Goal: Task Accomplishment & Management: Manage account settings

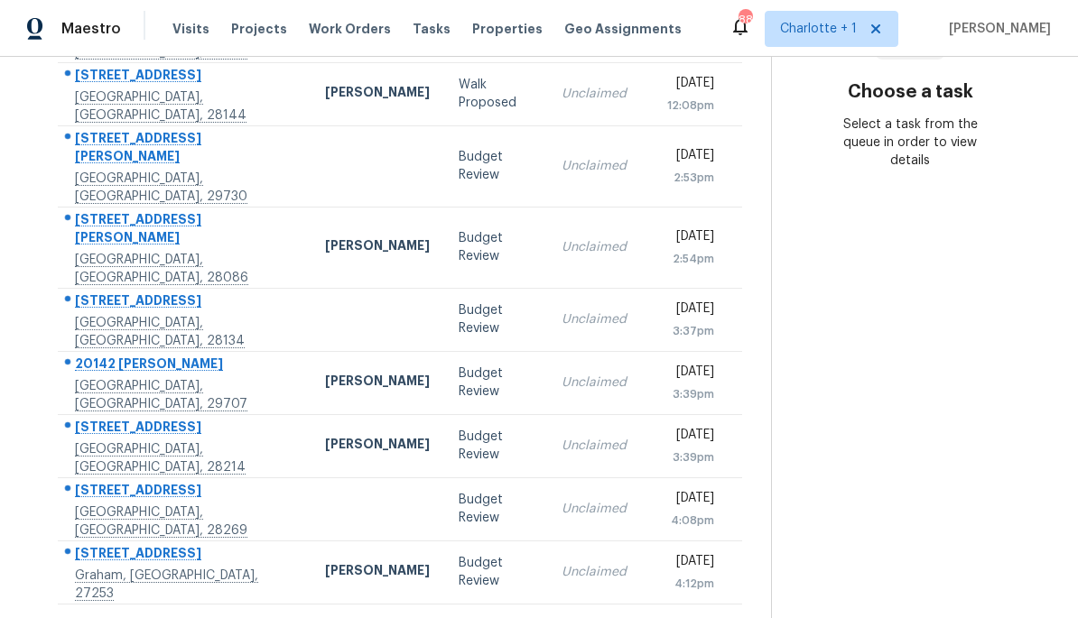
scroll to position [322, 0]
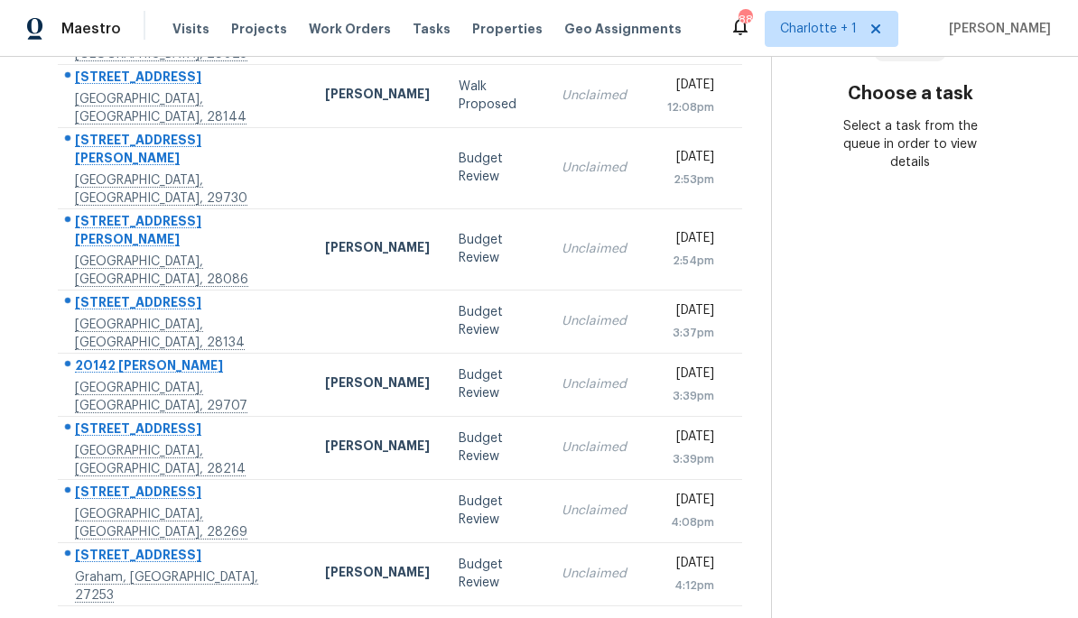
click at [457, 617] on icon at bounding box center [451, 629] width 16 height 16
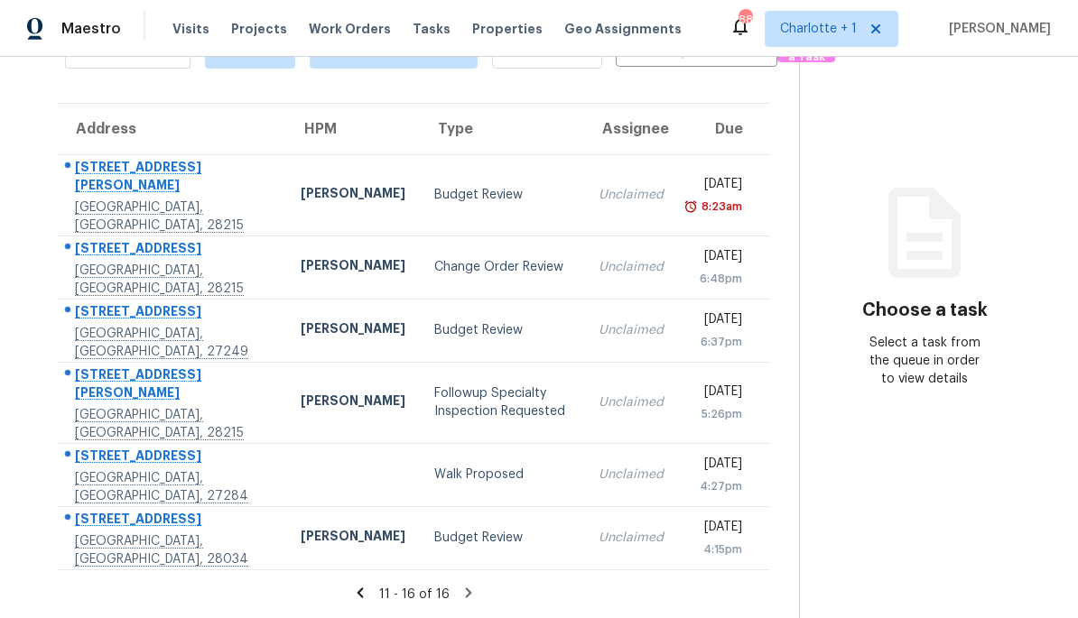
scroll to position [124, 0]
click at [513, 267] on td "Change Order Review" at bounding box center [502, 267] width 164 height 63
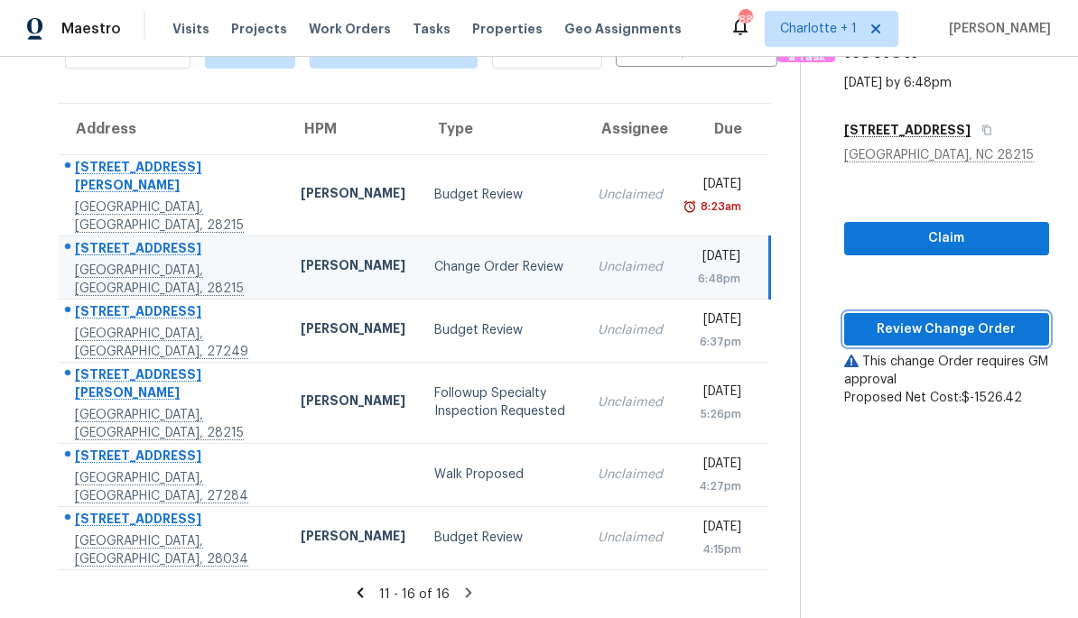
click at [958, 319] on span "Review Change Order" at bounding box center [946, 330] width 176 height 23
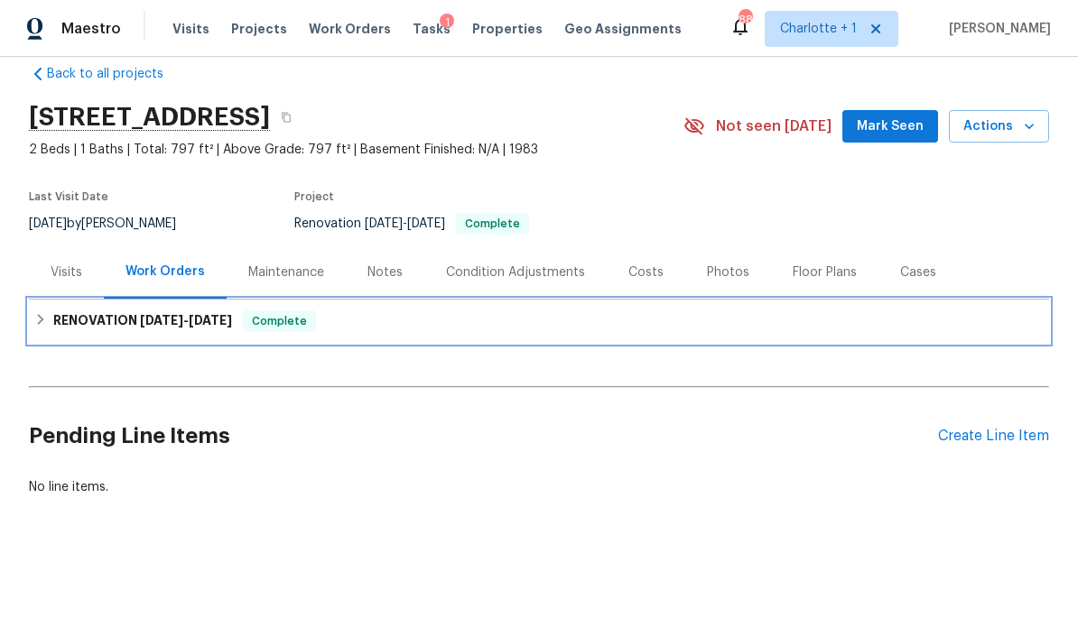
click at [55, 311] on h6 "RENOVATION 8/11/25 - 9/20/25" at bounding box center [142, 322] width 179 height 22
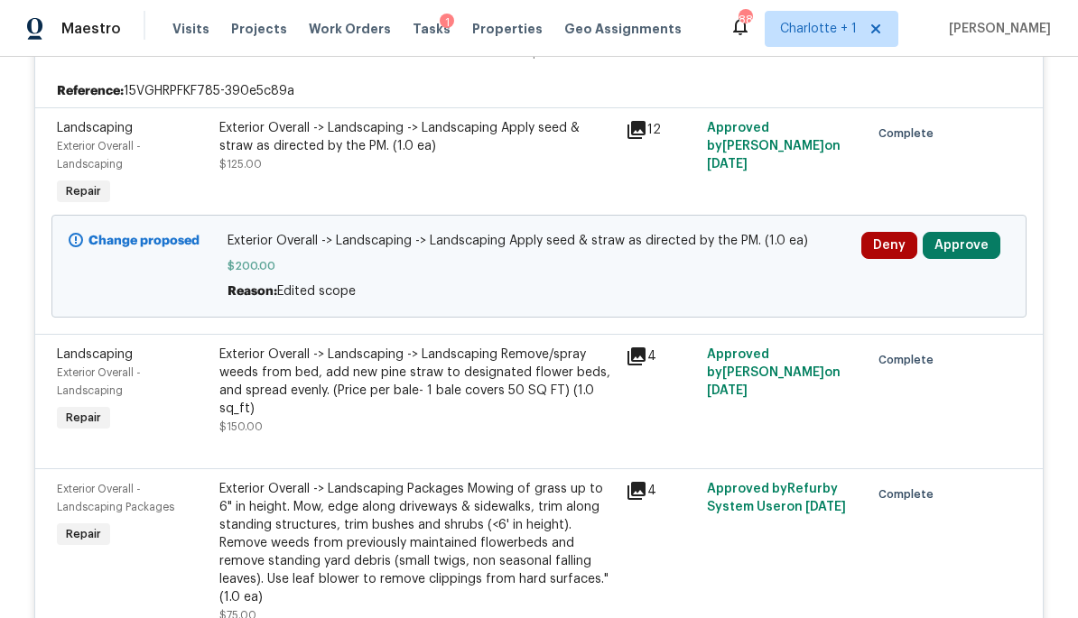
scroll to position [5871, 0]
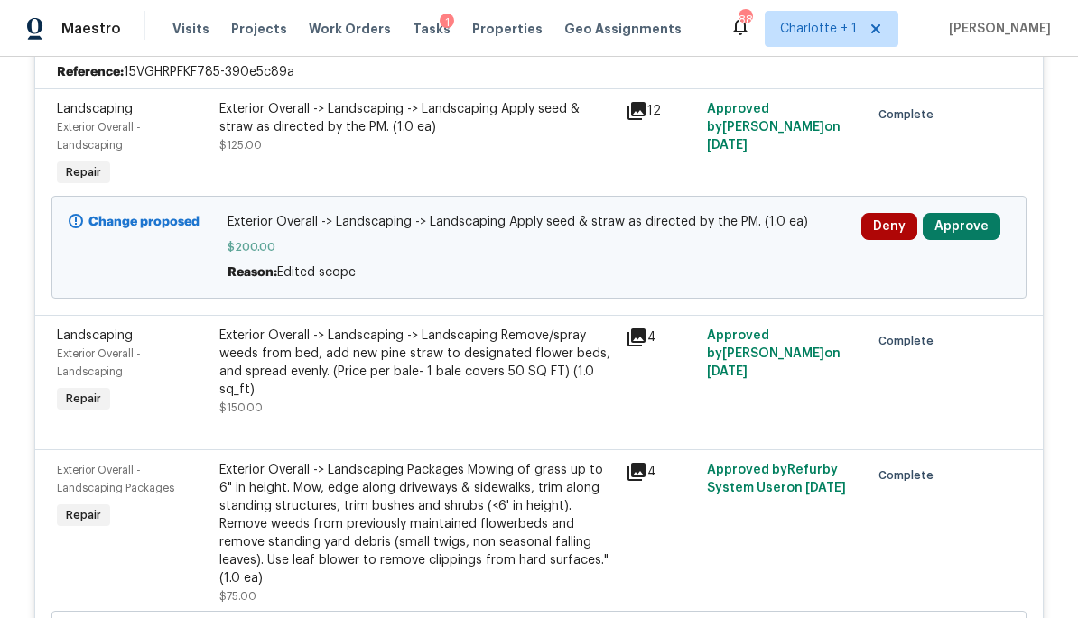
click at [985, 240] on button "Approve" at bounding box center [962, 226] width 78 height 27
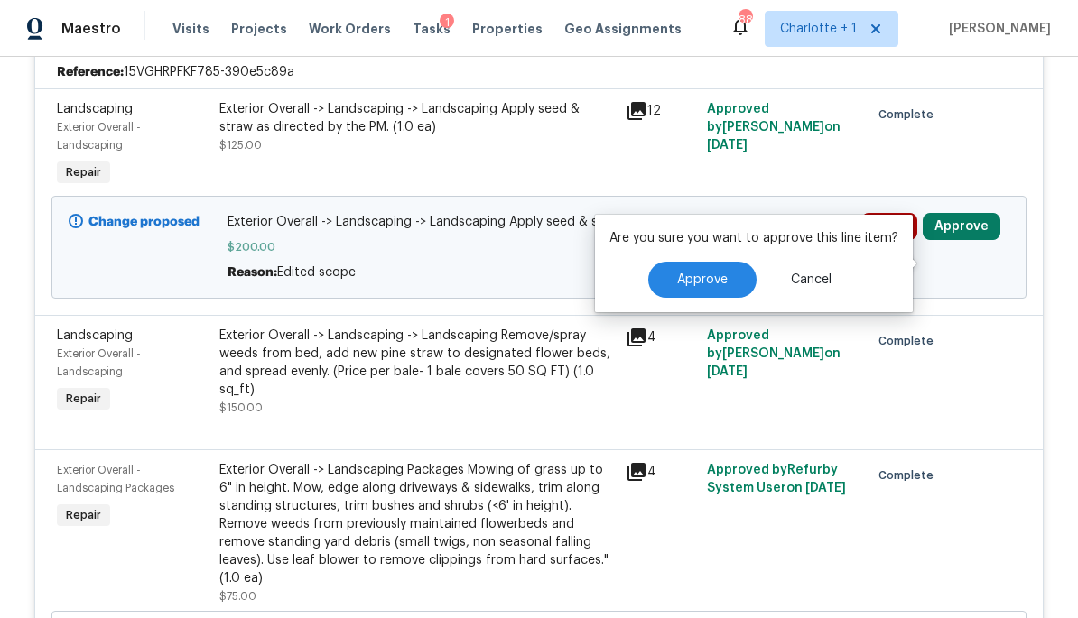
click at [727, 281] on button "Approve" at bounding box center [702, 280] width 108 height 36
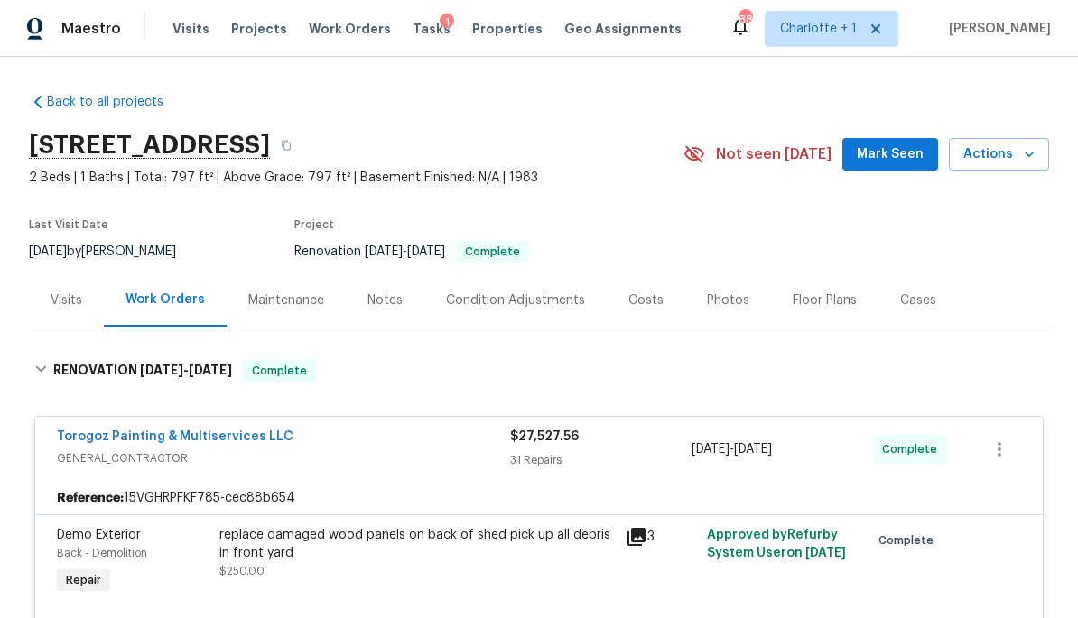
scroll to position [0, 0]
click at [650, 296] on div "Costs" at bounding box center [645, 301] width 35 height 18
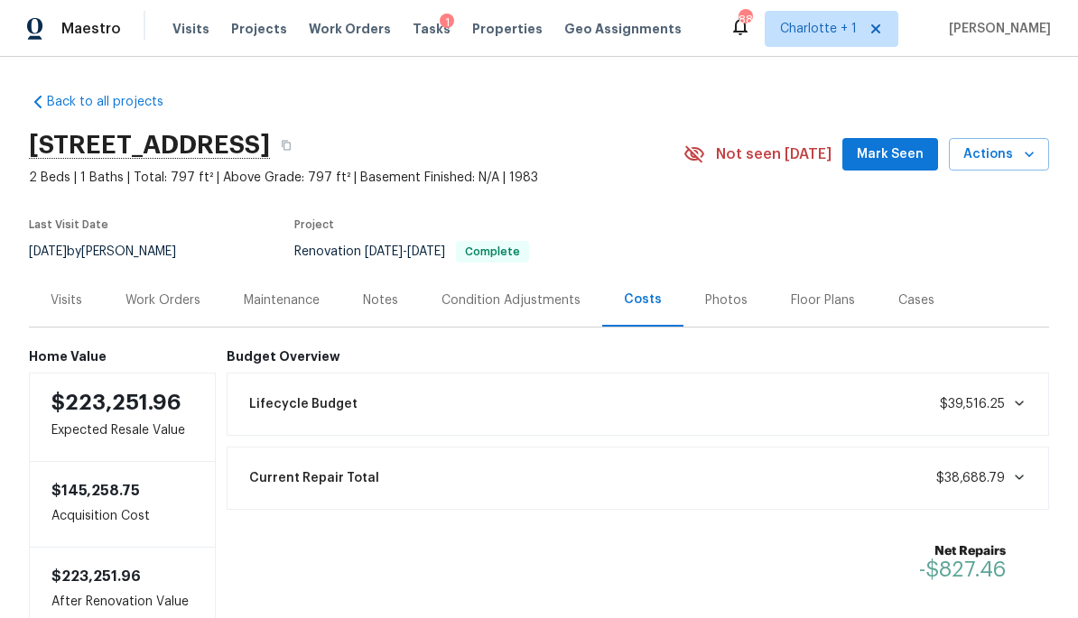
click at [735, 306] on div "Photos" at bounding box center [726, 301] width 42 height 18
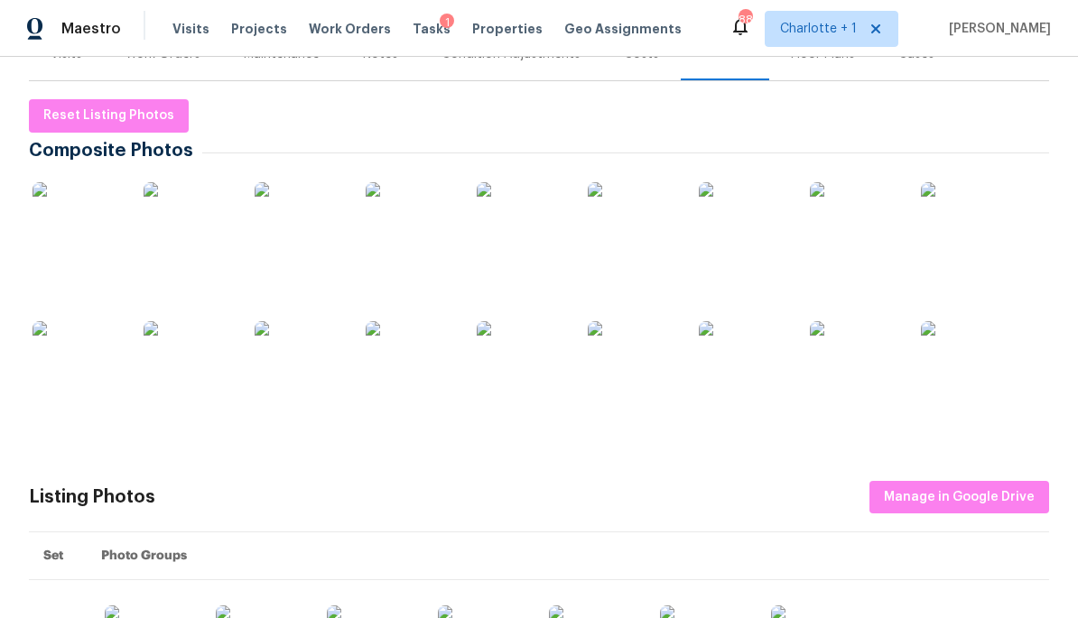
scroll to position [265, 0]
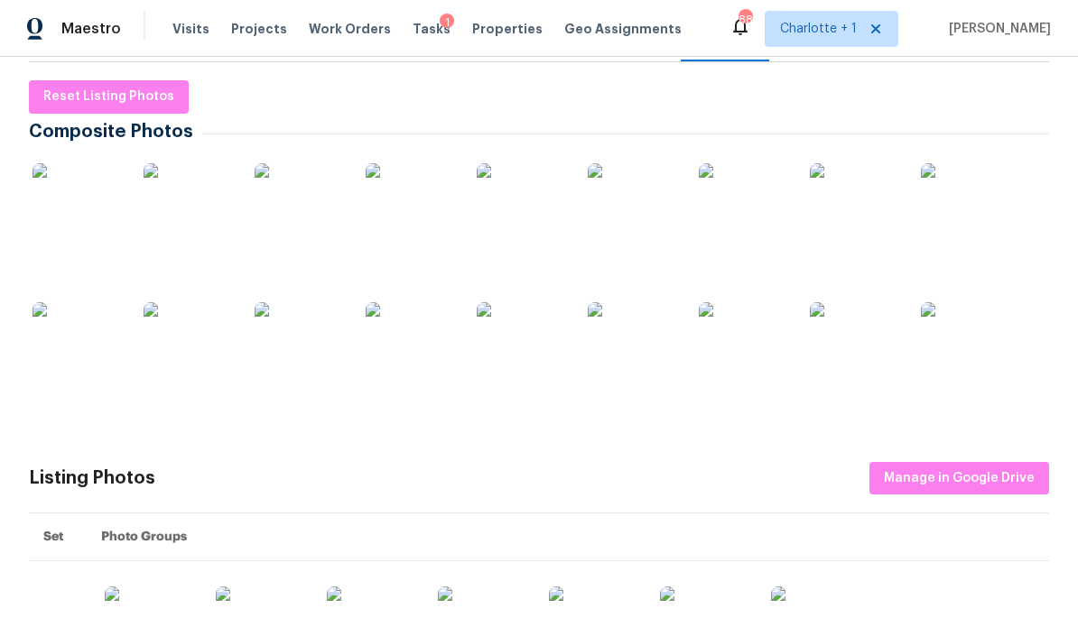
click at [66, 193] on img at bounding box center [77, 208] width 90 height 90
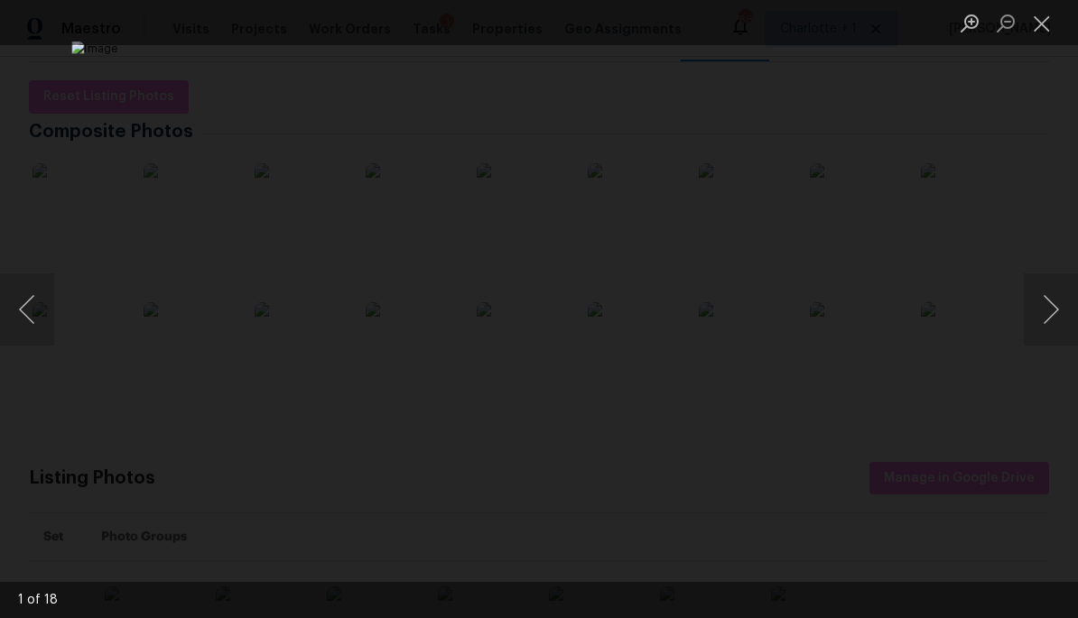
click at [1046, 307] on button "Next image" at bounding box center [1051, 310] width 54 height 72
click at [1051, 306] on button "Next image" at bounding box center [1051, 310] width 54 height 72
click at [1049, 317] on button "Next image" at bounding box center [1051, 310] width 54 height 72
click at [1051, 311] on button "Next image" at bounding box center [1051, 310] width 54 height 72
click at [1053, 298] on button "Next image" at bounding box center [1051, 310] width 54 height 72
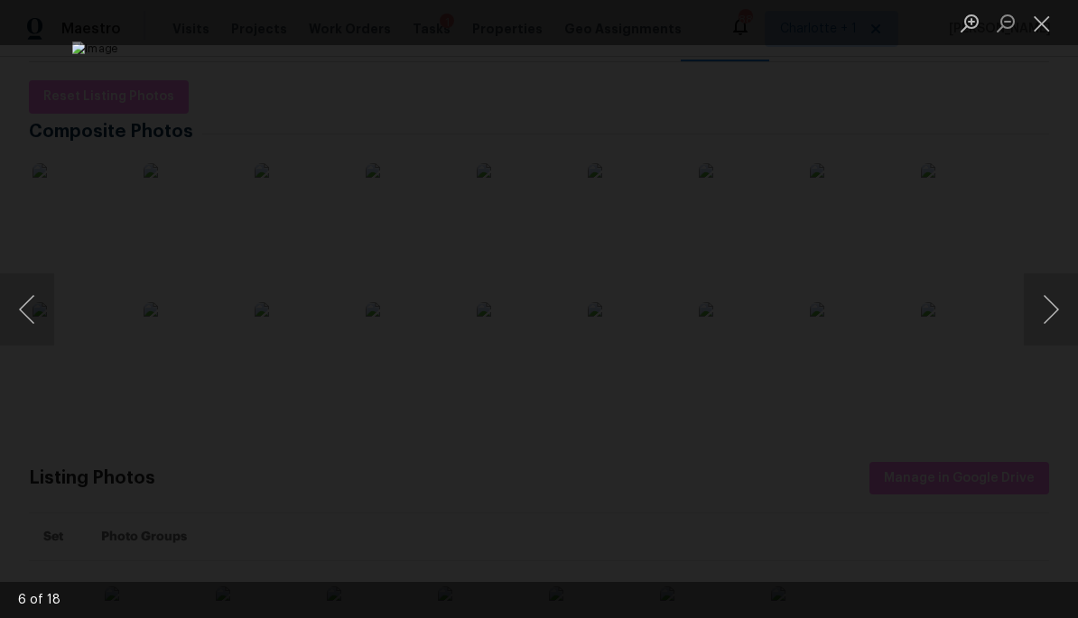
click at [1053, 315] on button "Next image" at bounding box center [1051, 310] width 54 height 72
click at [1051, 312] on button "Next image" at bounding box center [1051, 310] width 54 height 72
click at [1048, 316] on button "Next image" at bounding box center [1051, 310] width 54 height 72
click at [1044, 304] on button "Next image" at bounding box center [1051, 310] width 54 height 72
click at [1053, 318] on button "Next image" at bounding box center [1051, 310] width 54 height 72
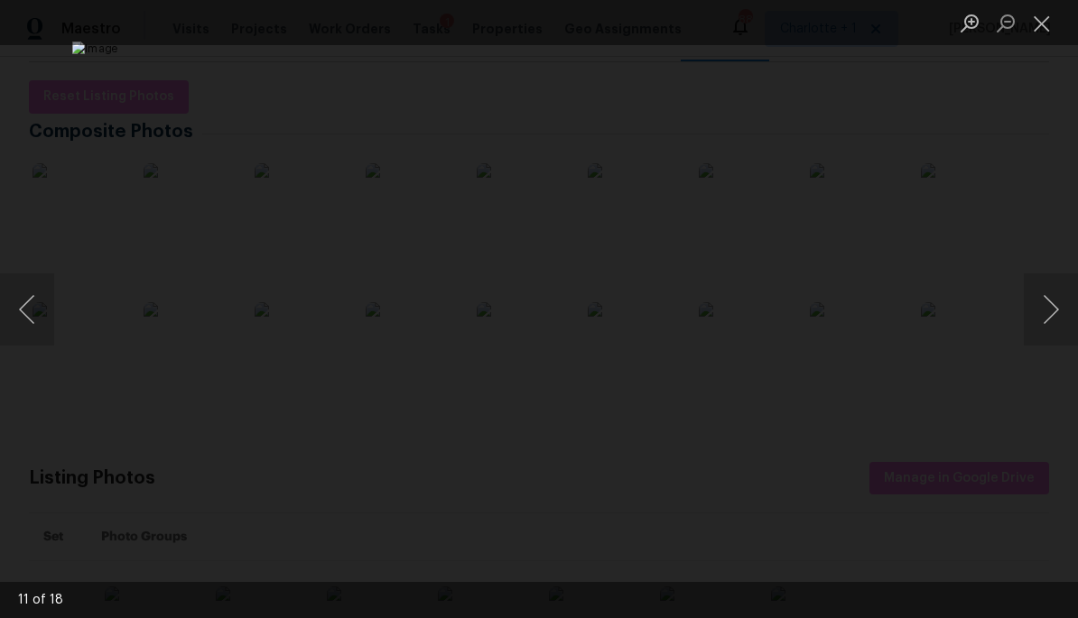
click at [1052, 310] on button "Next image" at bounding box center [1051, 310] width 54 height 72
click at [1049, 310] on button "Next image" at bounding box center [1051, 310] width 54 height 72
click at [1053, 302] on button "Next image" at bounding box center [1051, 310] width 54 height 72
click at [1049, 314] on button "Next image" at bounding box center [1051, 310] width 54 height 72
click at [1053, 314] on button "Next image" at bounding box center [1051, 310] width 54 height 72
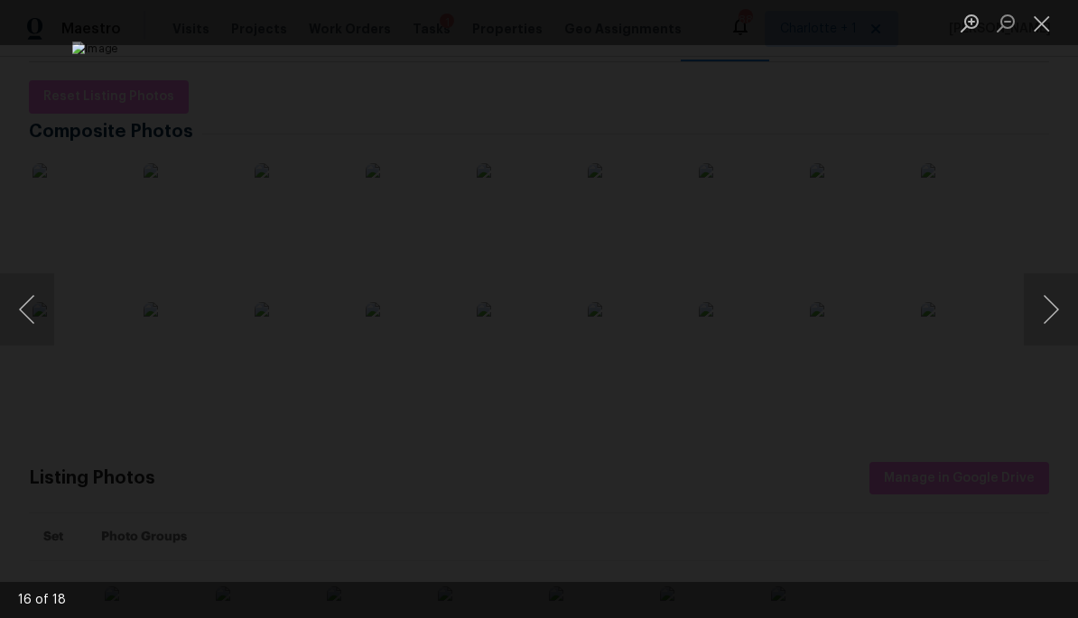
click at [1047, 311] on button "Next image" at bounding box center [1051, 310] width 54 height 72
click at [1041, 311] on button "Next image" at bounding box center [1051, 310] width 54 height 72
click at [1045, 309] on button "Next image" at bounding box center [1051, 310] width 54 height 72
click at [1044, 308] on button "Next image" at bounding box center [1051, 310] width 54 height 72
click at [1019, 218] on div "Lightbox" at bounding box center [539, 309] width 1078 height 618
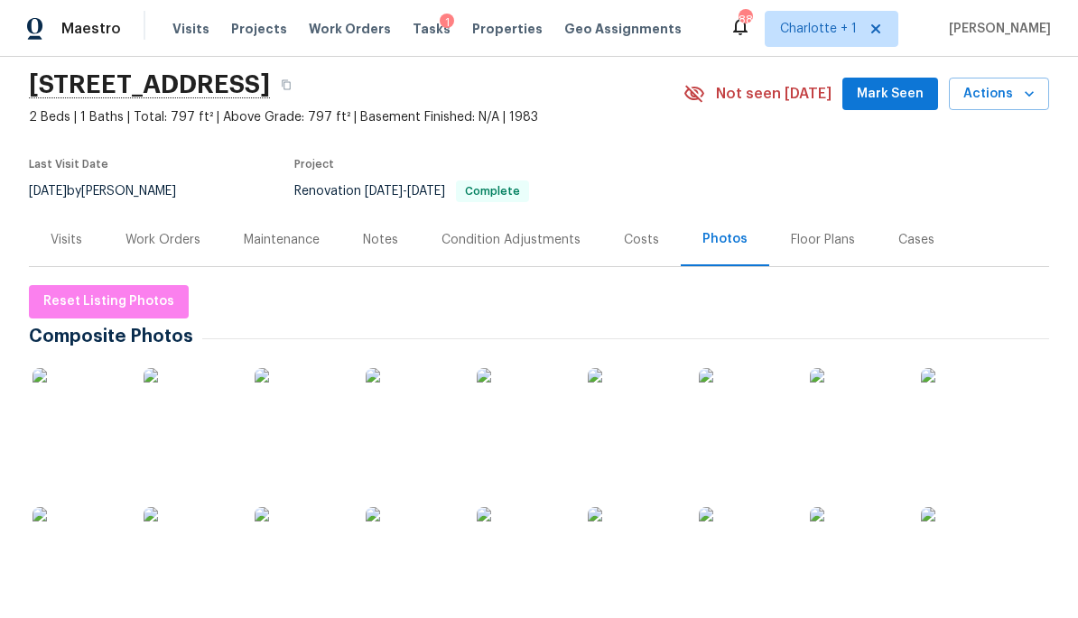
scroll to position [37, 0]
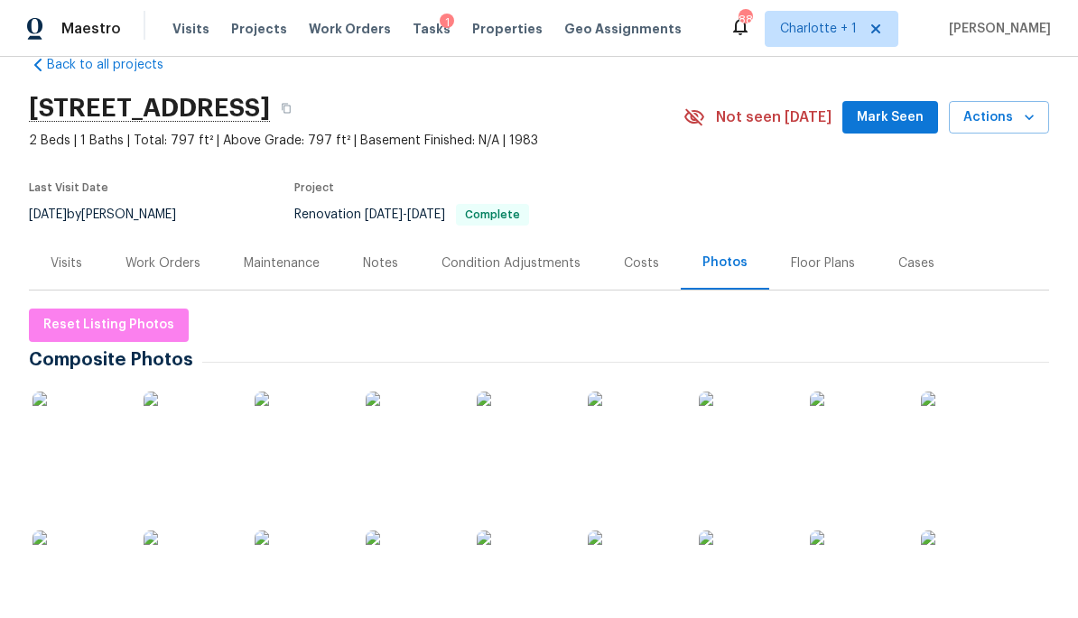
click at [144, 262] on div "Work Orders" at bounding box center [162, 264] width 75 height 18
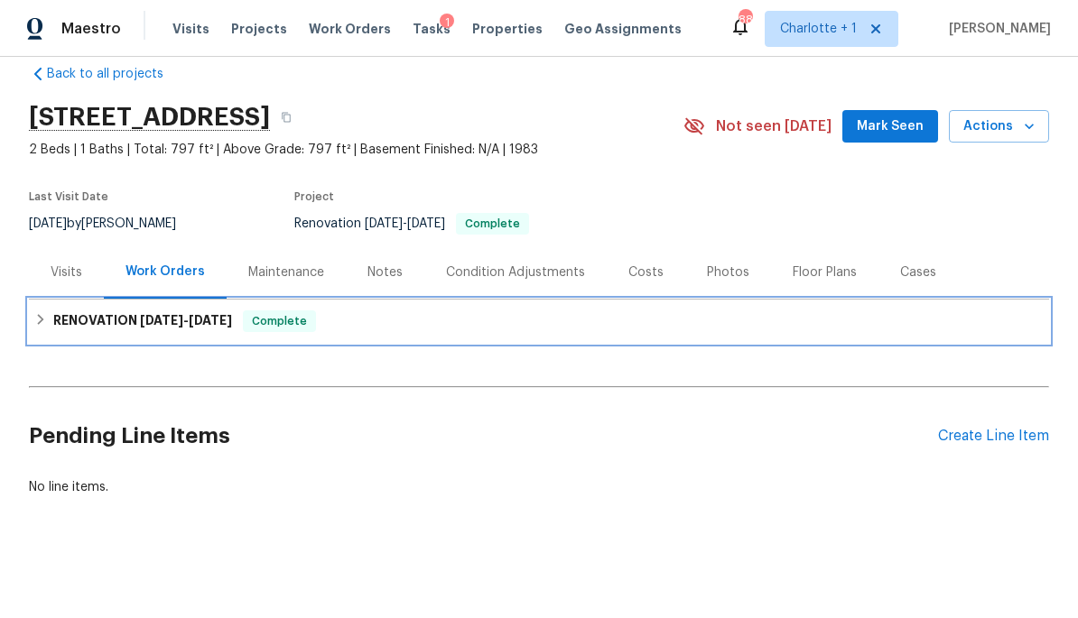
click at [57, 325] on h6 "RENOVATION 8/11/25 - 9/20/25" at bounding box center [142, 322] width 179 height 22
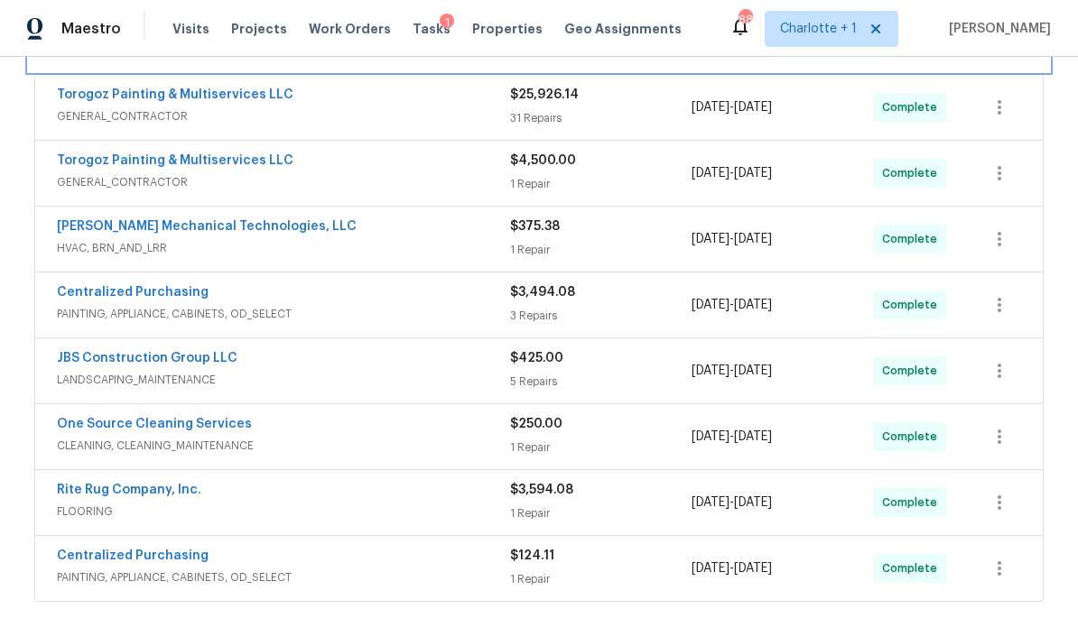
scroll to position [325, 0]
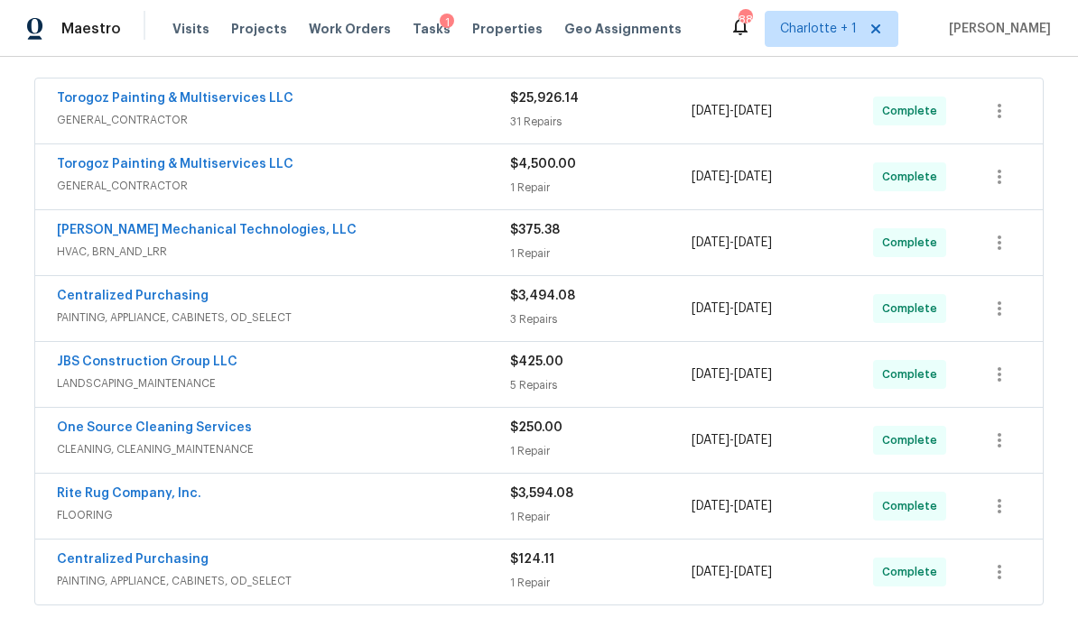
click at [356, 237] on div "Johnson's Mechanical Technologies, LLC" at bounding box center [283, 232] width 453 height 22
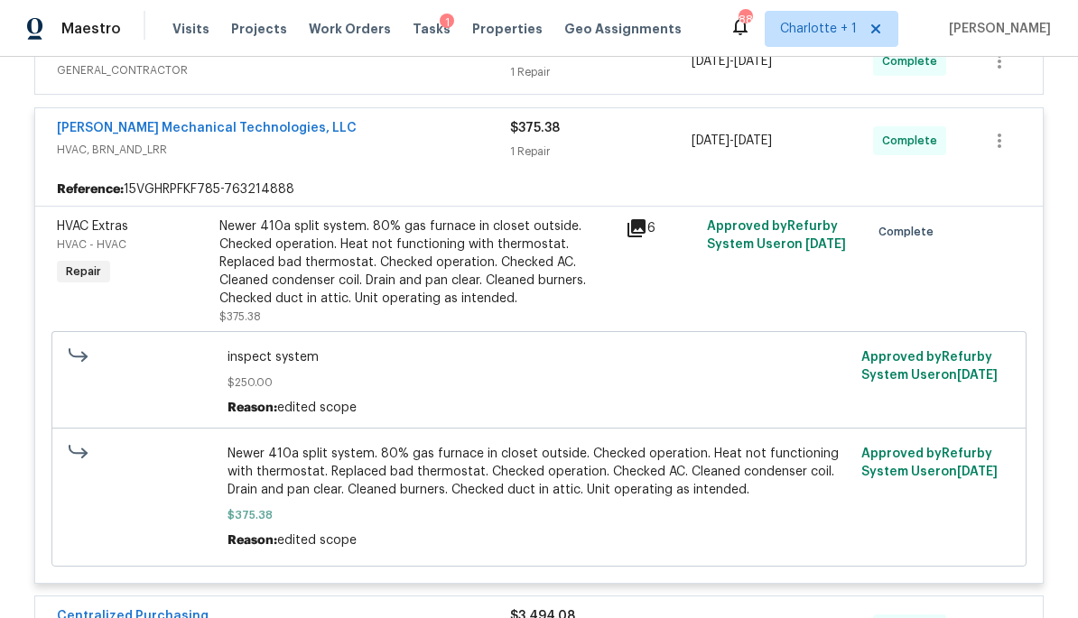
scroll to position [451, 0]
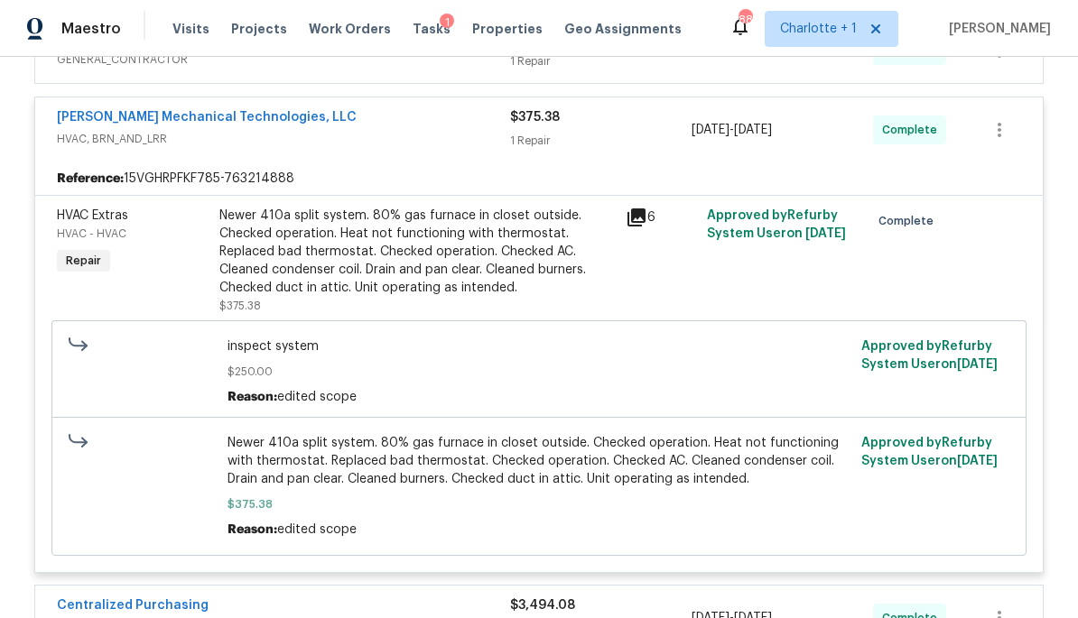
click at [290, 261] on div "Newer 410a split system. 80% gas furnace in closet outside. Checked operation. …" at bounding box center [416, 252] width 395 height 90
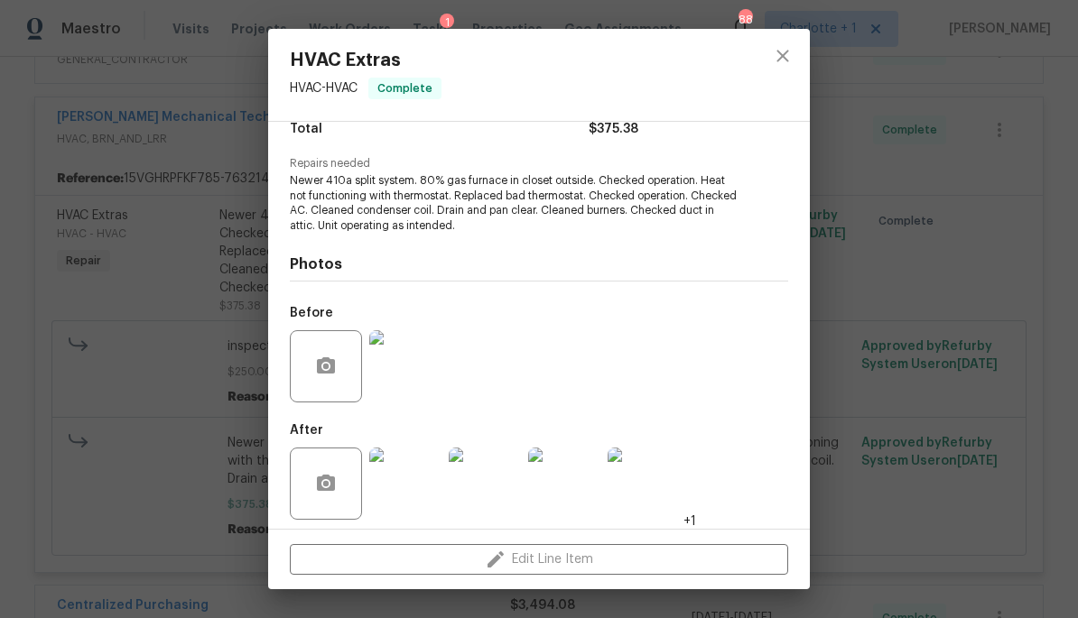
scroll to position [170, 0]
click at [417, 353] on img at bounding box center [405, 367] width 72 height 72
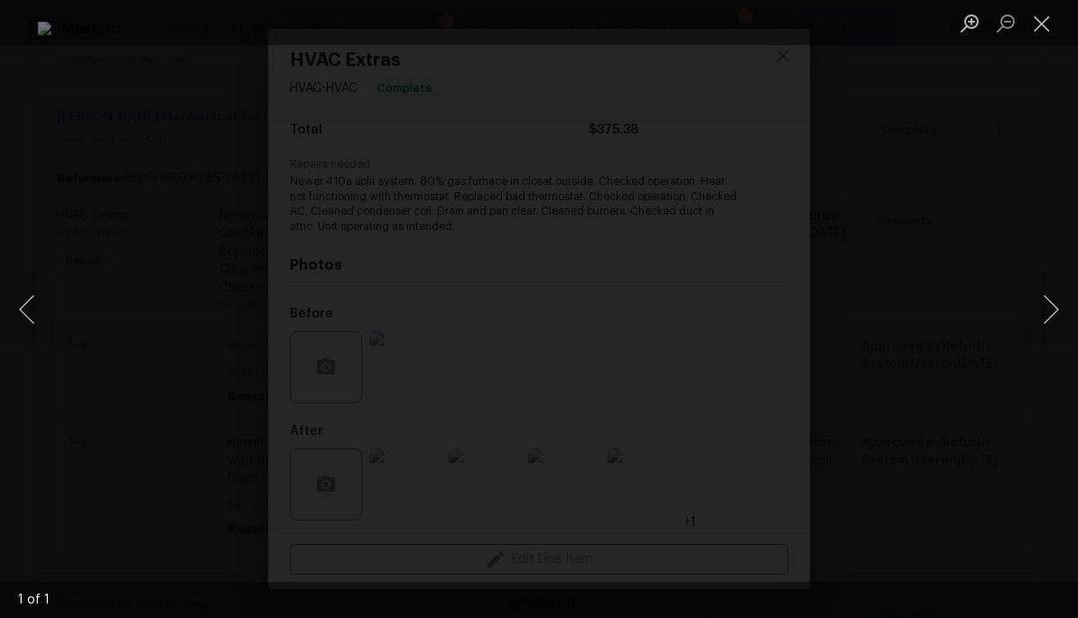
click at [1044, 102] on div "Lightbox" at bounding box center [539, 309] width 1078 height 618
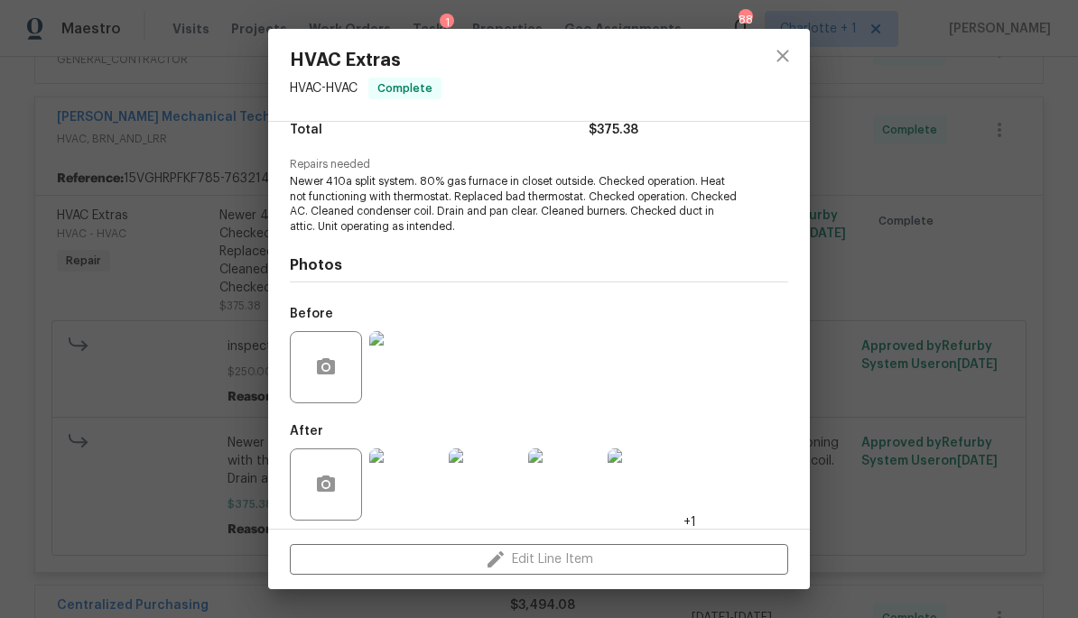
click at [416, 481] on img at bounding box center [405, 485] width 72 height 72
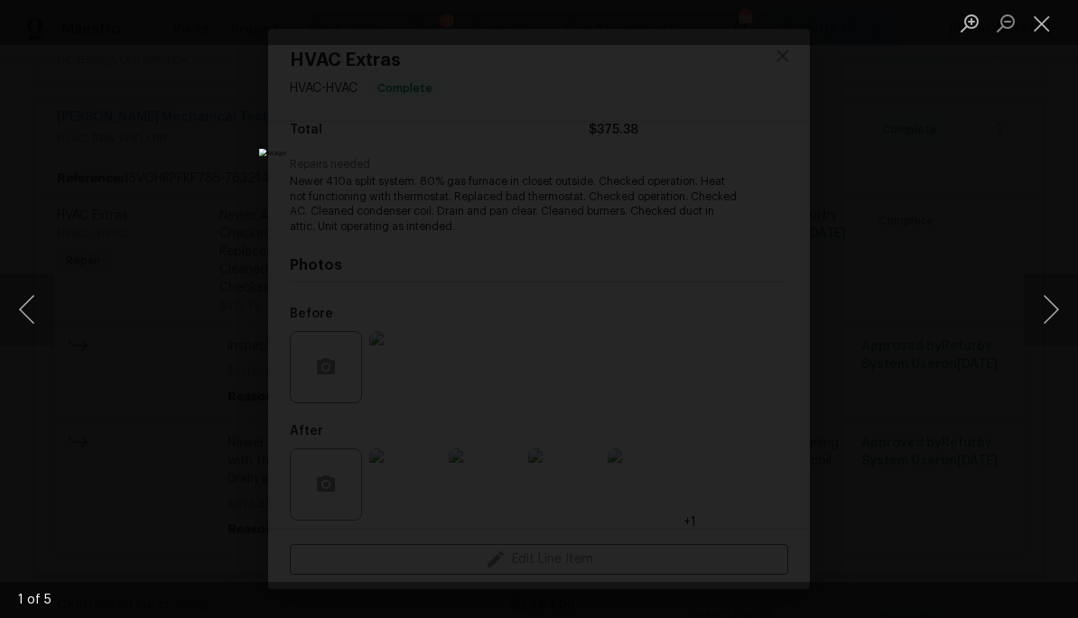
click at [1045, 305] on button "Next image" at bounding box center [1051, 310] width 54 height 72
click at [1050, 307] on button "Next image" at bounding box center [1051, 310] width 54 height 72
click at [1051, 311] on button "Next image" at bounding box center [1051, 310] width 54 height 72
click at [1049, 323] on button "Next image" at bounding box center [1051, 310] width 54 height 72
click at [1050, 14] on button "Close lightbox" at bounding box center [1042, 23] width 36 height 32
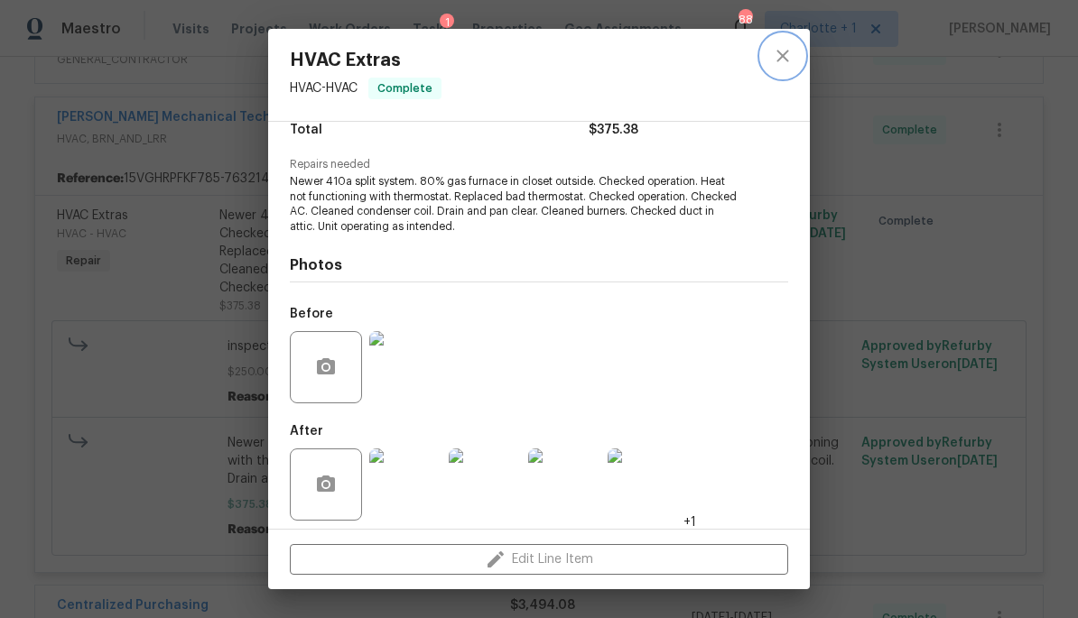
click at [783, 52] on icon "close" at bounding box center [783, 56] width 22 height 22
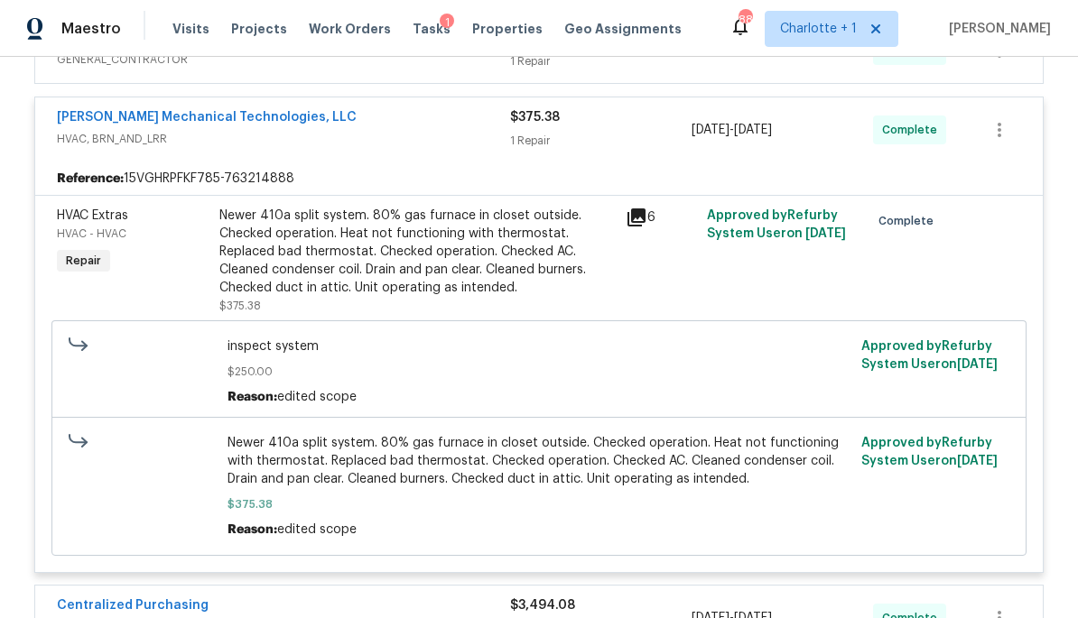
click at [348, 133] on span "HVAC, BRN_AND_LRR" at bounding box center [283, 139] width 453 height 18
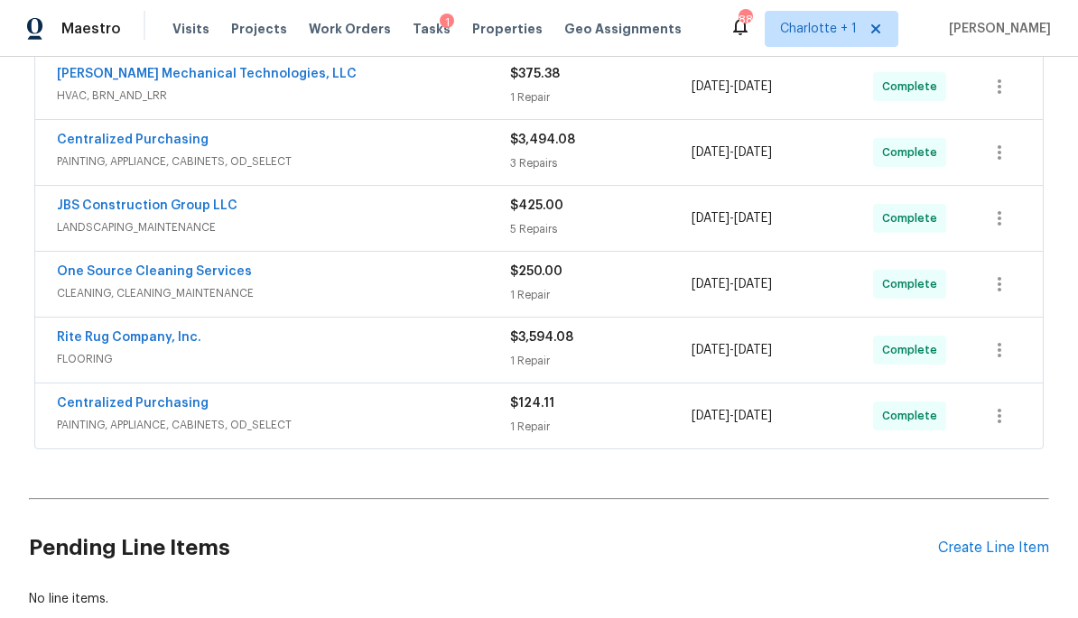
scroll to position [485, 0]
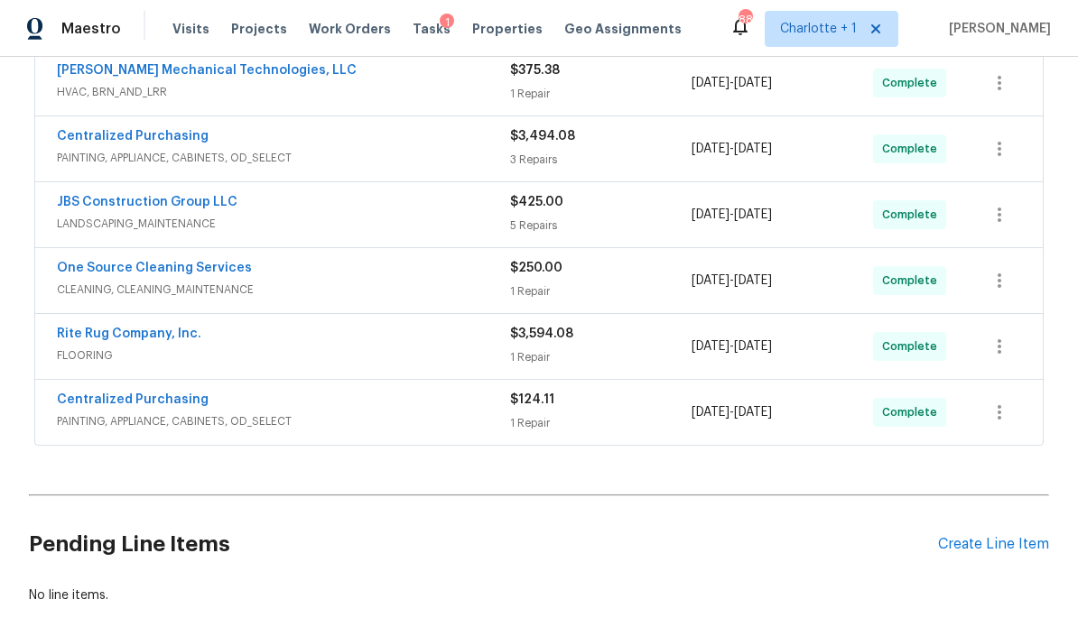
click at [294, 339] on div "Rite Rug Company, Inc." at bounding box center [283, 336] width 453 height 22
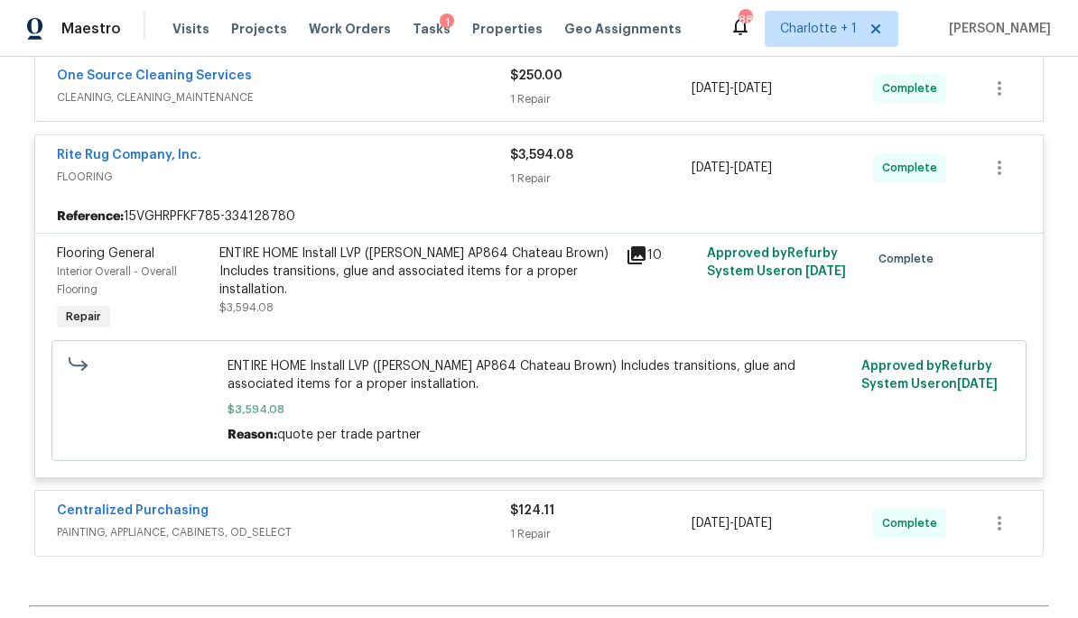
scroll to position [680, 0]
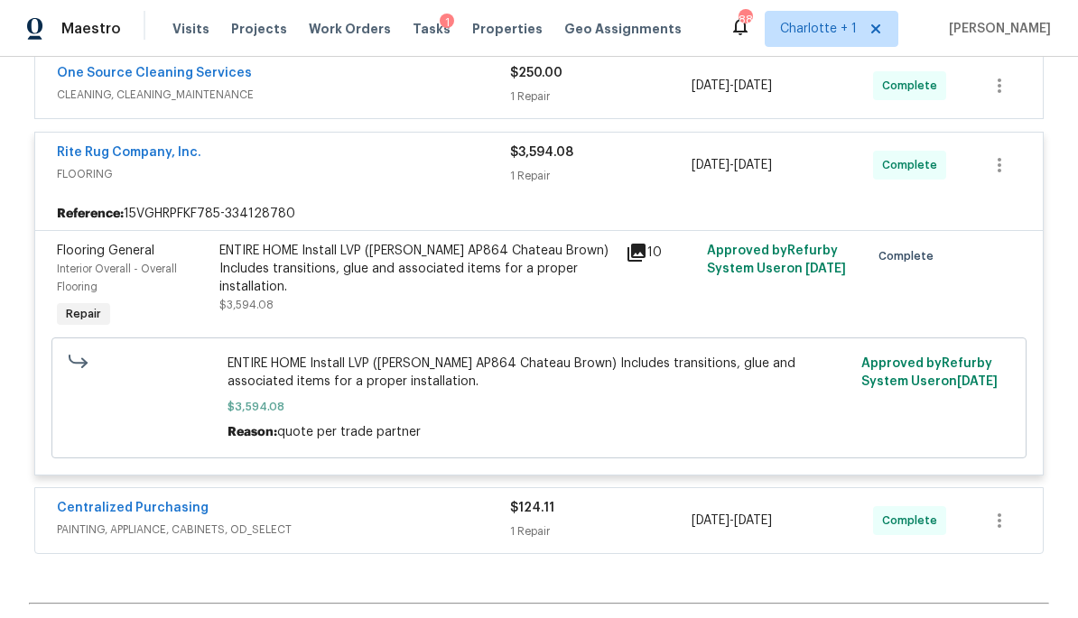
click at [240, 262] on div "ENTIRE HOME Install LVP (Knighton AP864 Chateau Brown) Includes transitions, gl…" at bounding box center [416, 269] width 395 height 54
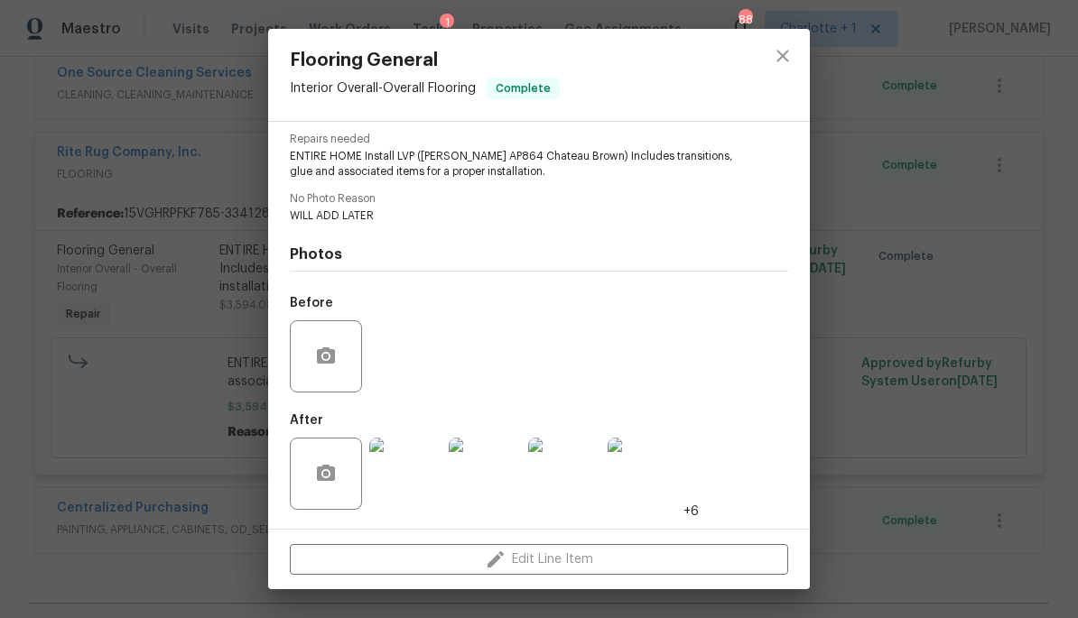
scroll to position [187, 0]
click at [416, 479] on img at bounding box center [405, 474] width 72 height 72
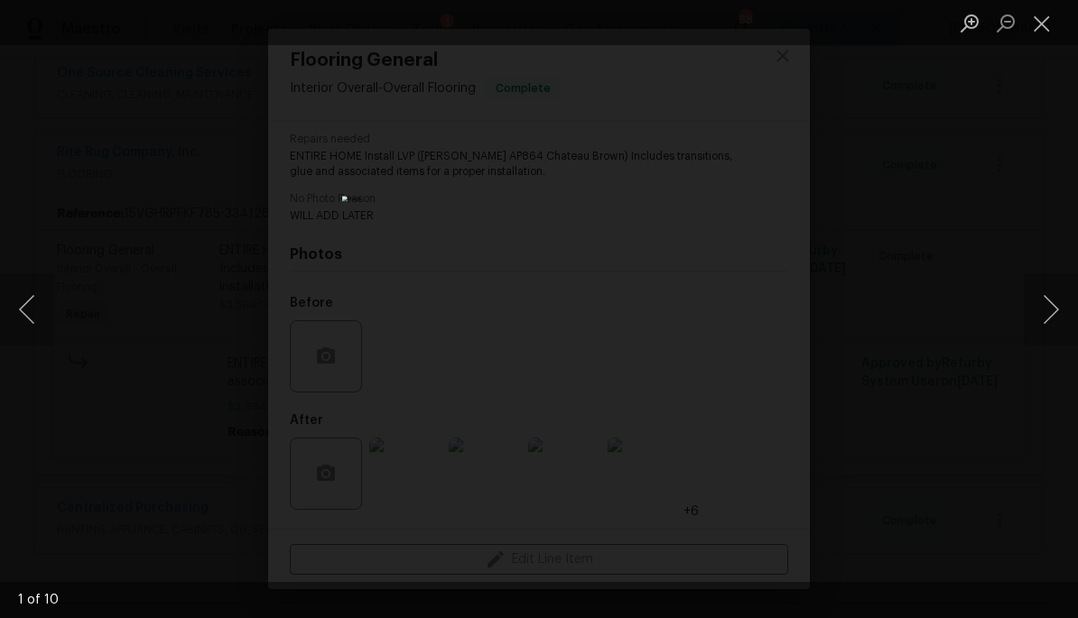
click at [1046, 301] on button "Next image" at bounding box center [1051, 310] width 54 height 72
click at [1046, 312] on button "Next image" at bounding box center [1051, 310] width 54 height 72
click at [1041, 312] on button "Next image" at bounding box center [1051, 310] width 54 height 72
click at [1043, 320] on button "Next image" at bounding box center [1051, 310] width 54 height 72
click at [1043, 319] on button "Next image" at bounding box center [1051, 310] width 54 height 72
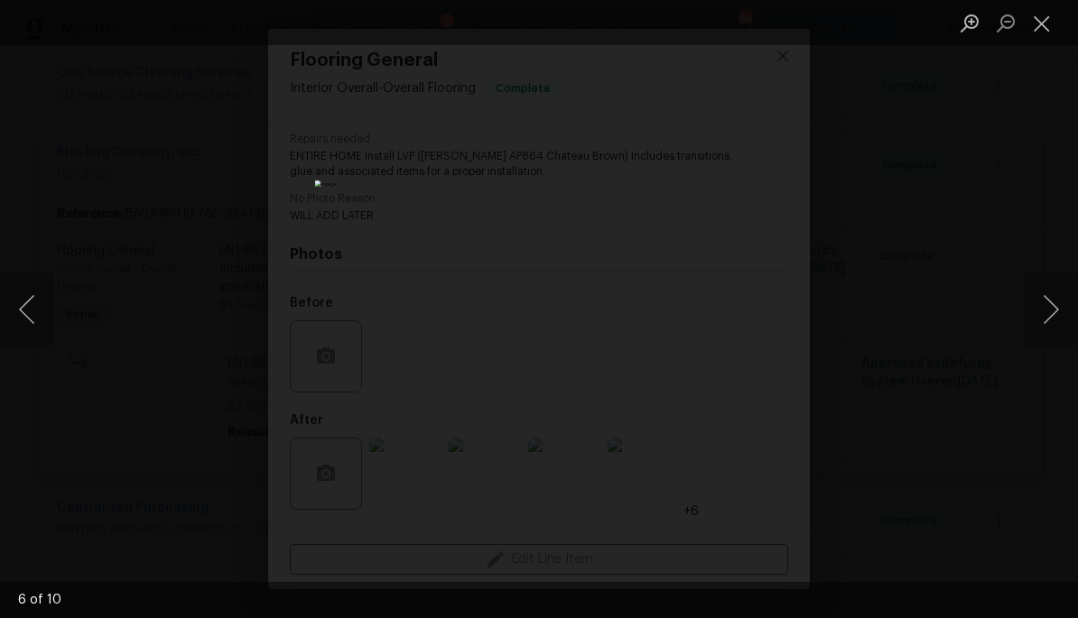
click at [1043, 314] on button "Next image" at bounding box center [1051, 310] width 54 height 72
click at [1042, 320] on button "Next image" at bounding box center [1051, 310] width 54 height 72
click at [1044, 321] on button "Next image" at bounding box center [1051, 310] width 54 height 72
click at [1043, 18] on button "Close lightbox" at bounding box center [1042, 23] width 36 height 32
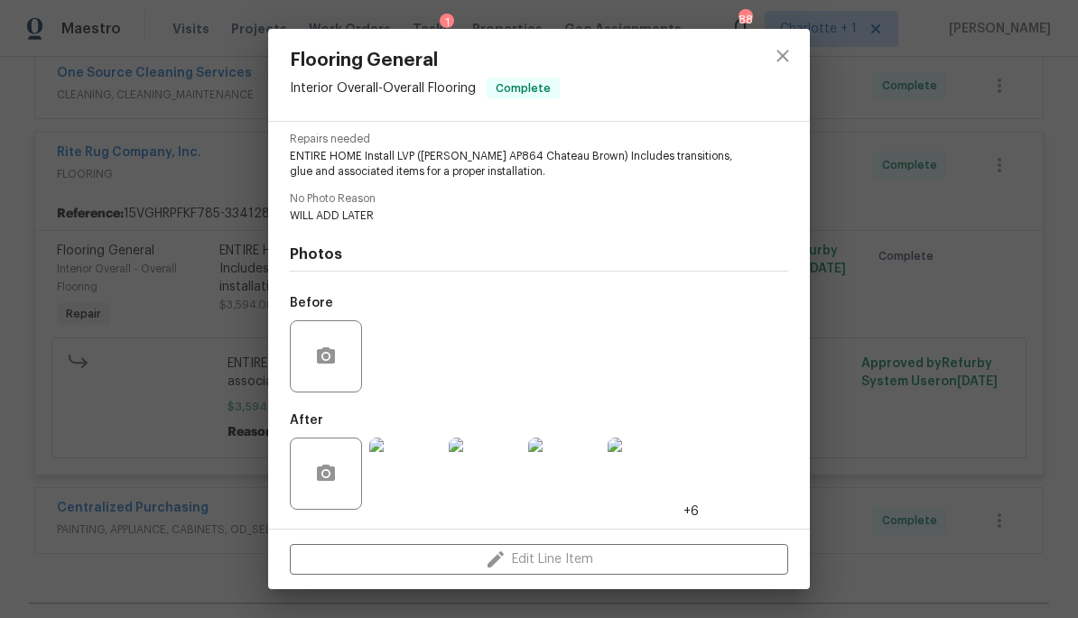
click at [983, 196] on div "Flooring General Interior Overall - Overall Flooring Complete Vendor Rite Rug C…" at bounding box center [539, 309] width 1078 height 618
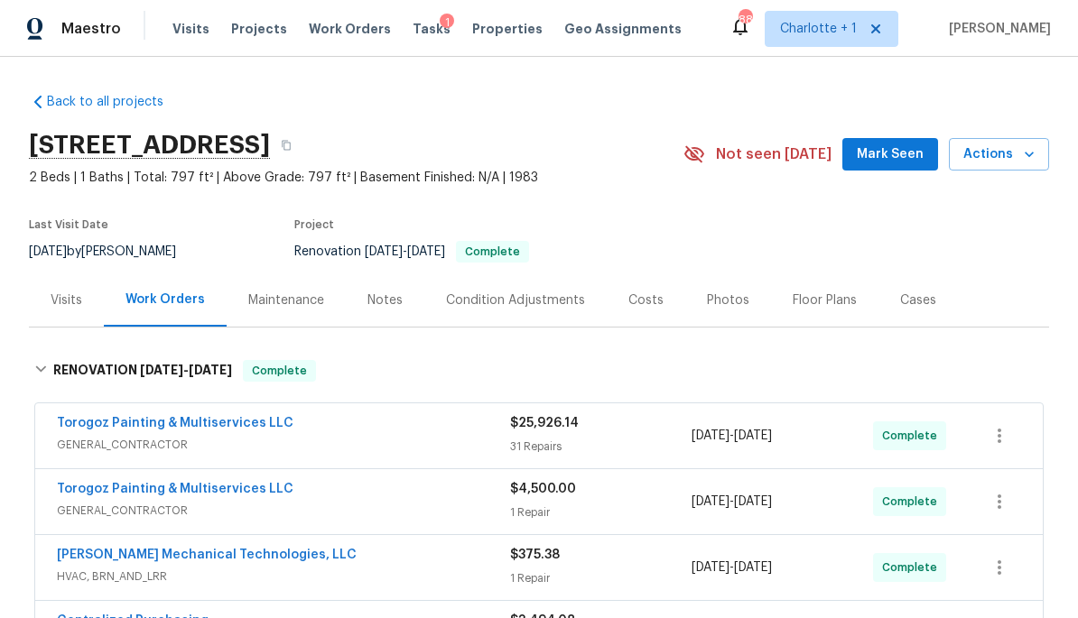
scroll to position [0, 0]
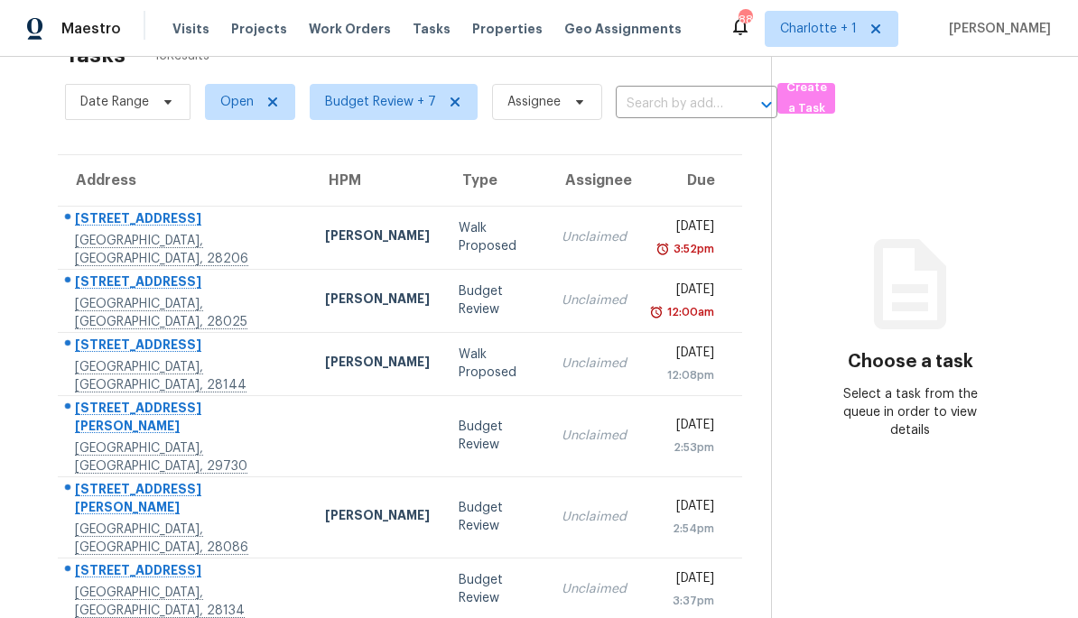
scroll to position [117, 0]
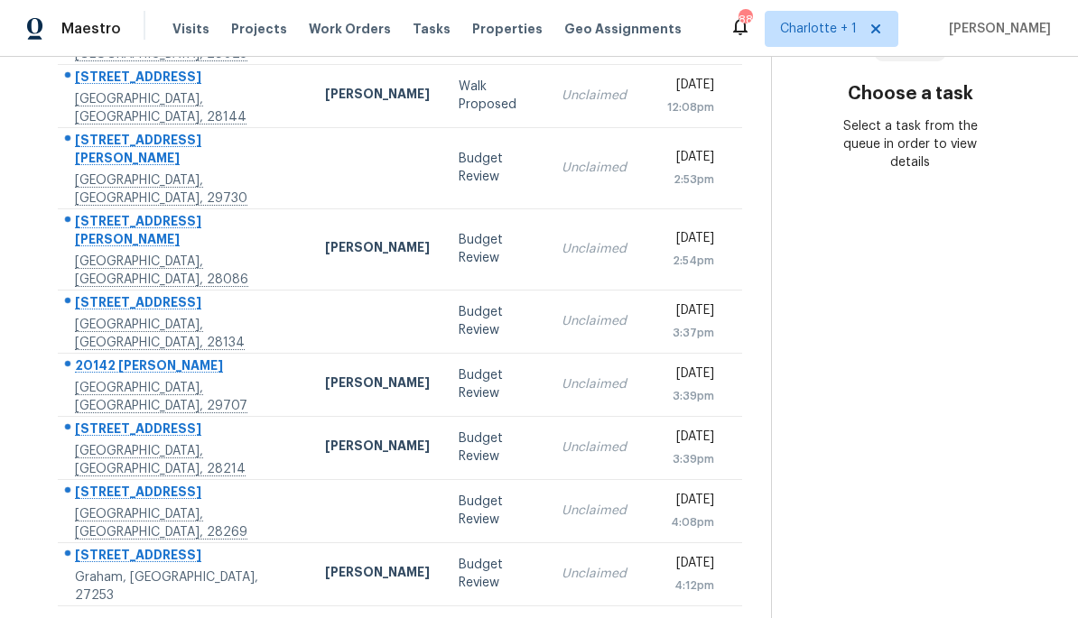
click at [453, 617] on icon at bounding box center [451, 629] width 16 height 16
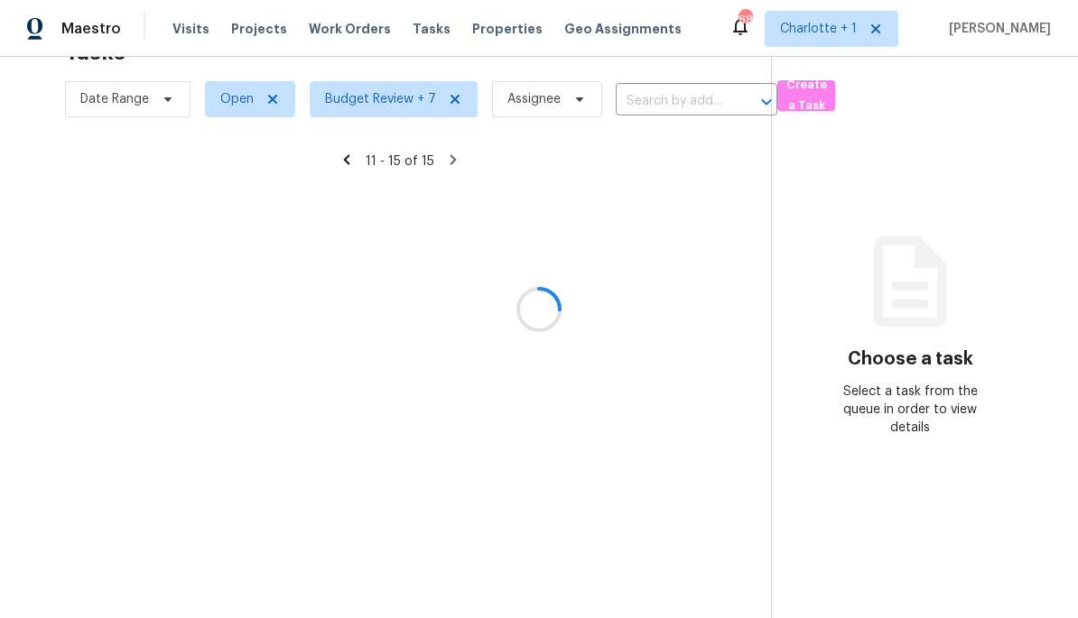
scroll to position [57, 0]
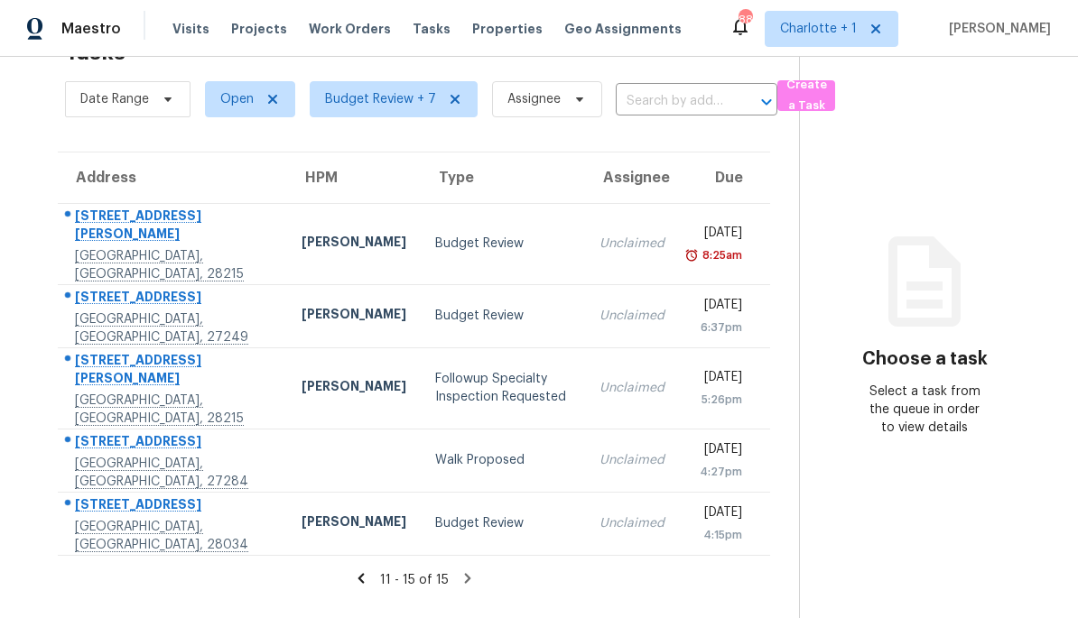
click at [585, 469] on td "Unclaimed" at bounding box center [632, 460] width 94 height 63
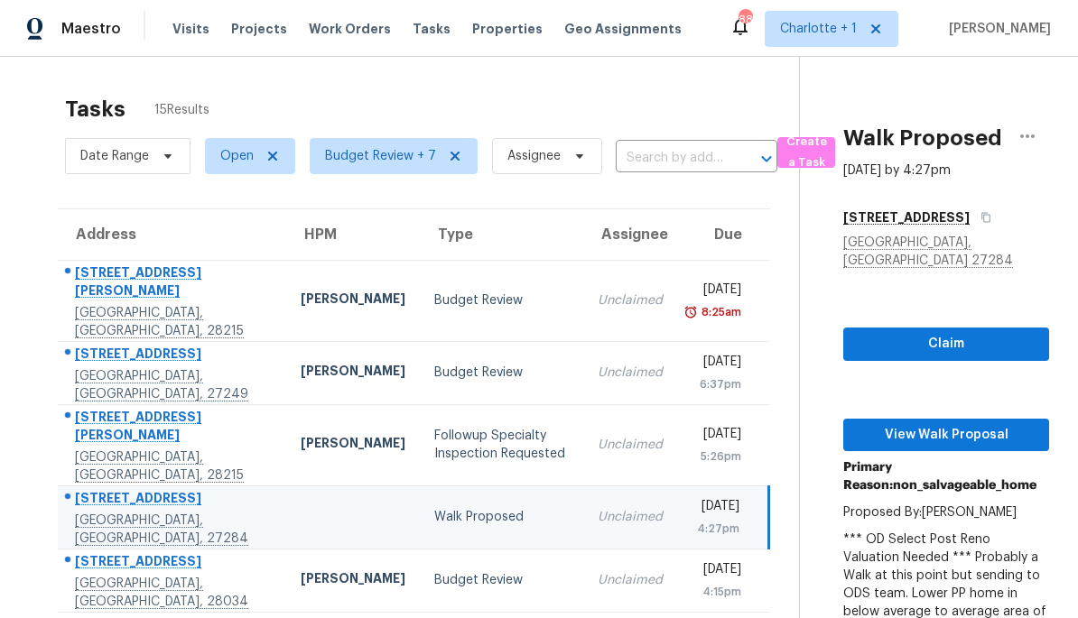
scroll to position [-1, 0]
